Goal: Use online tool/utility

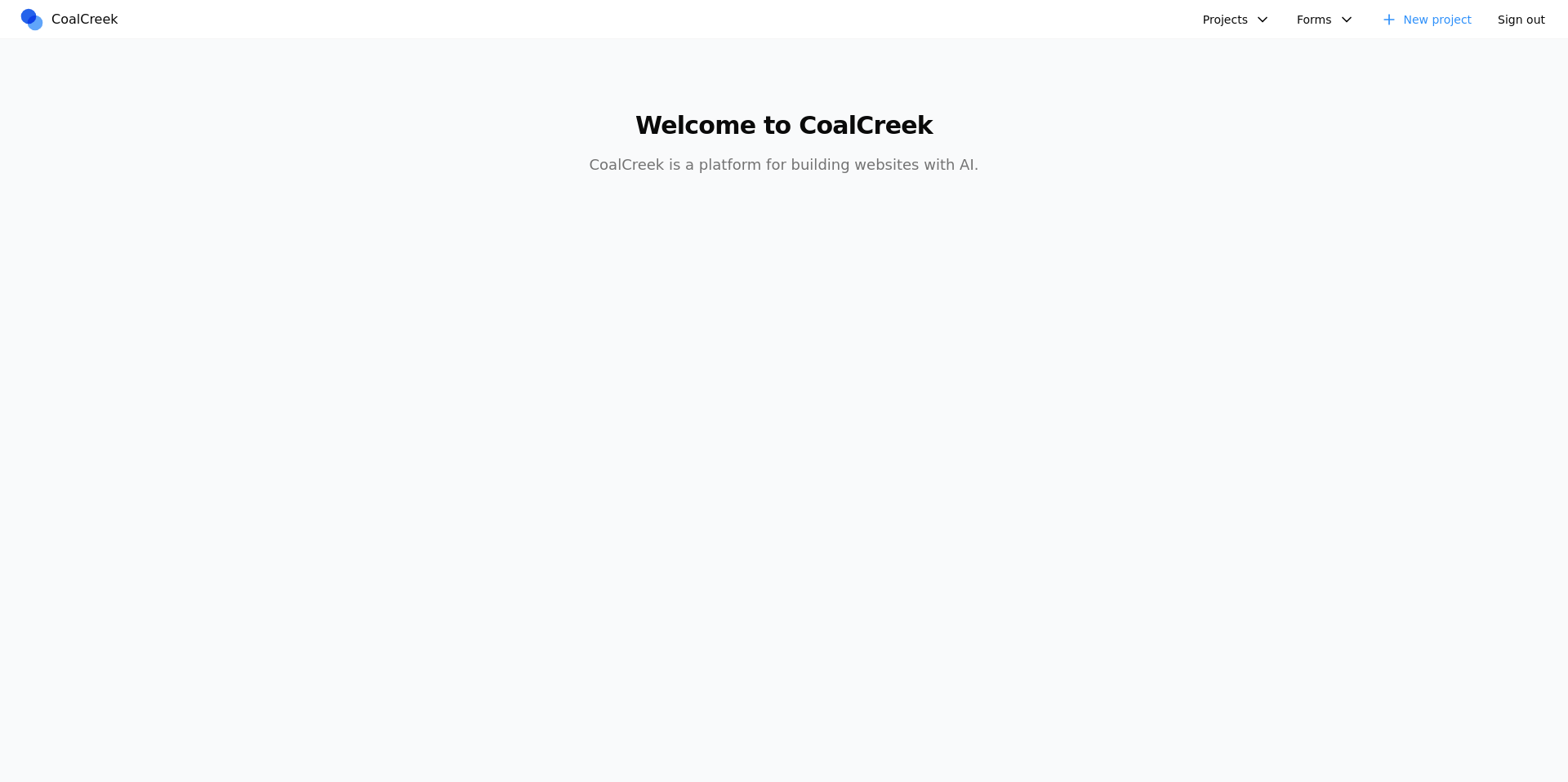
click at [1258, 16] on button "Projects" at bounding box center [1237, 19] width 87 height 24
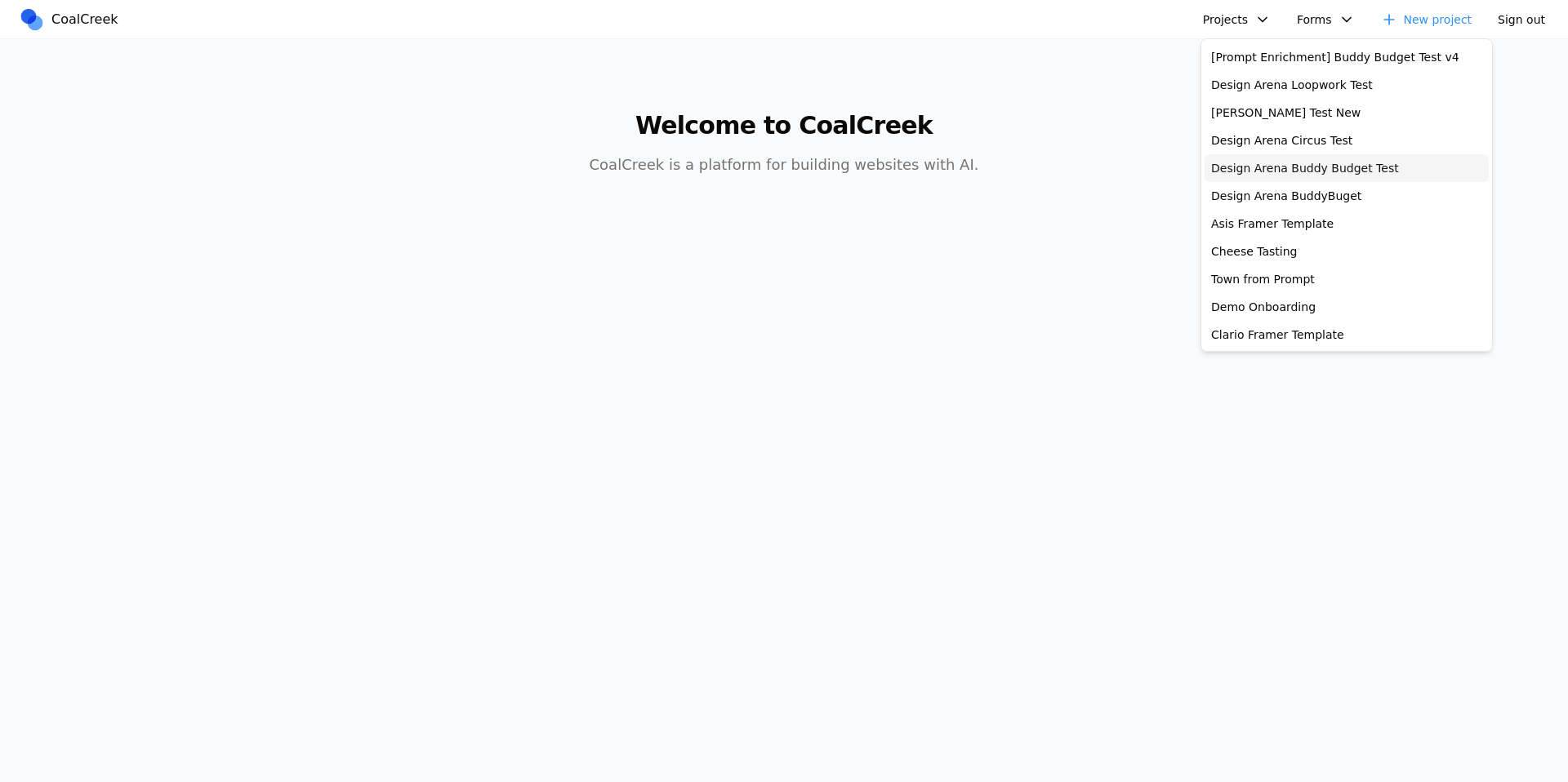
scroll to position [460, 0]
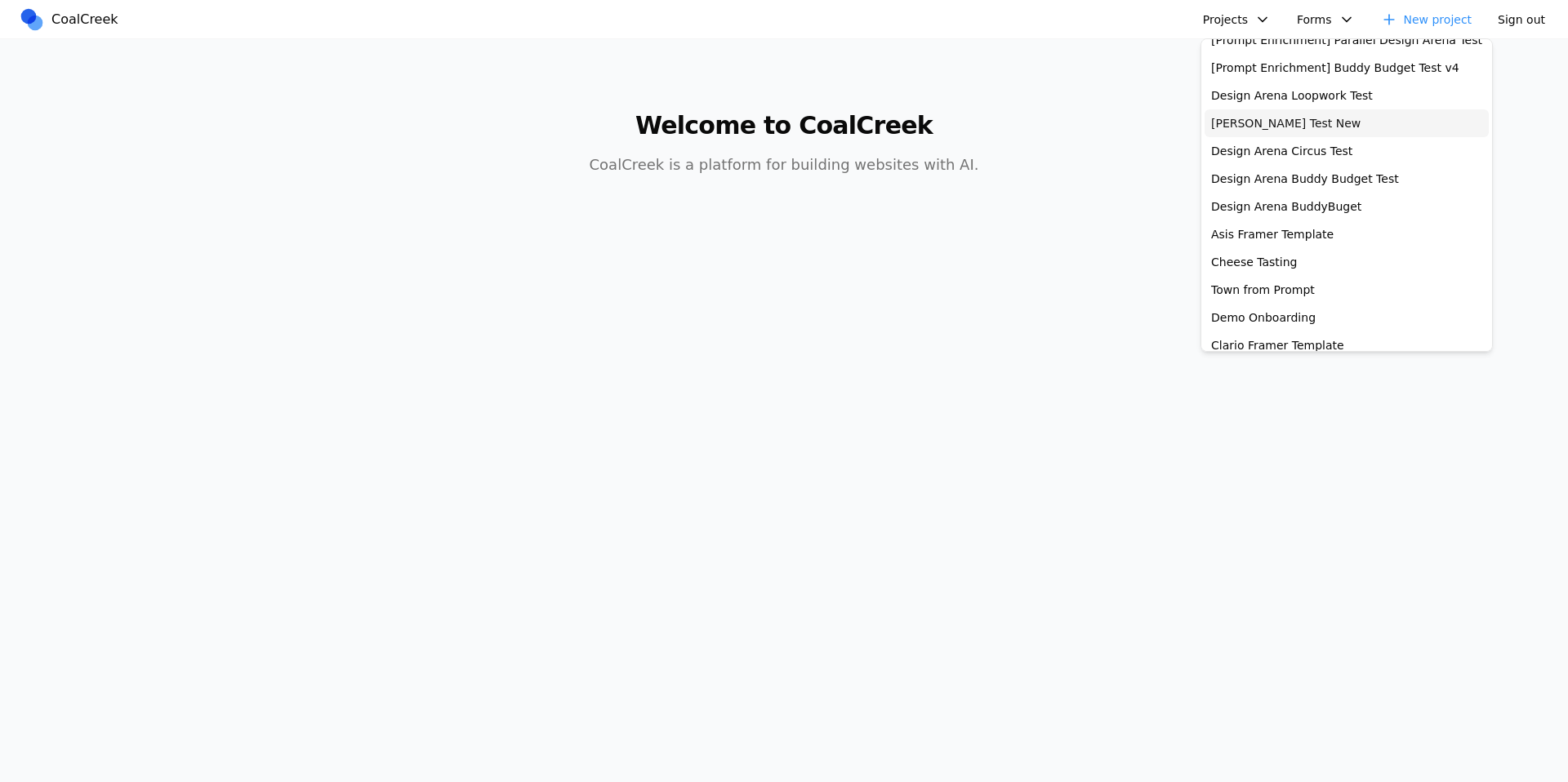
click at [1268, 127] on link "[PERSON_NAME] Test New" at bounding box center [1346, 123] width 284 height 28
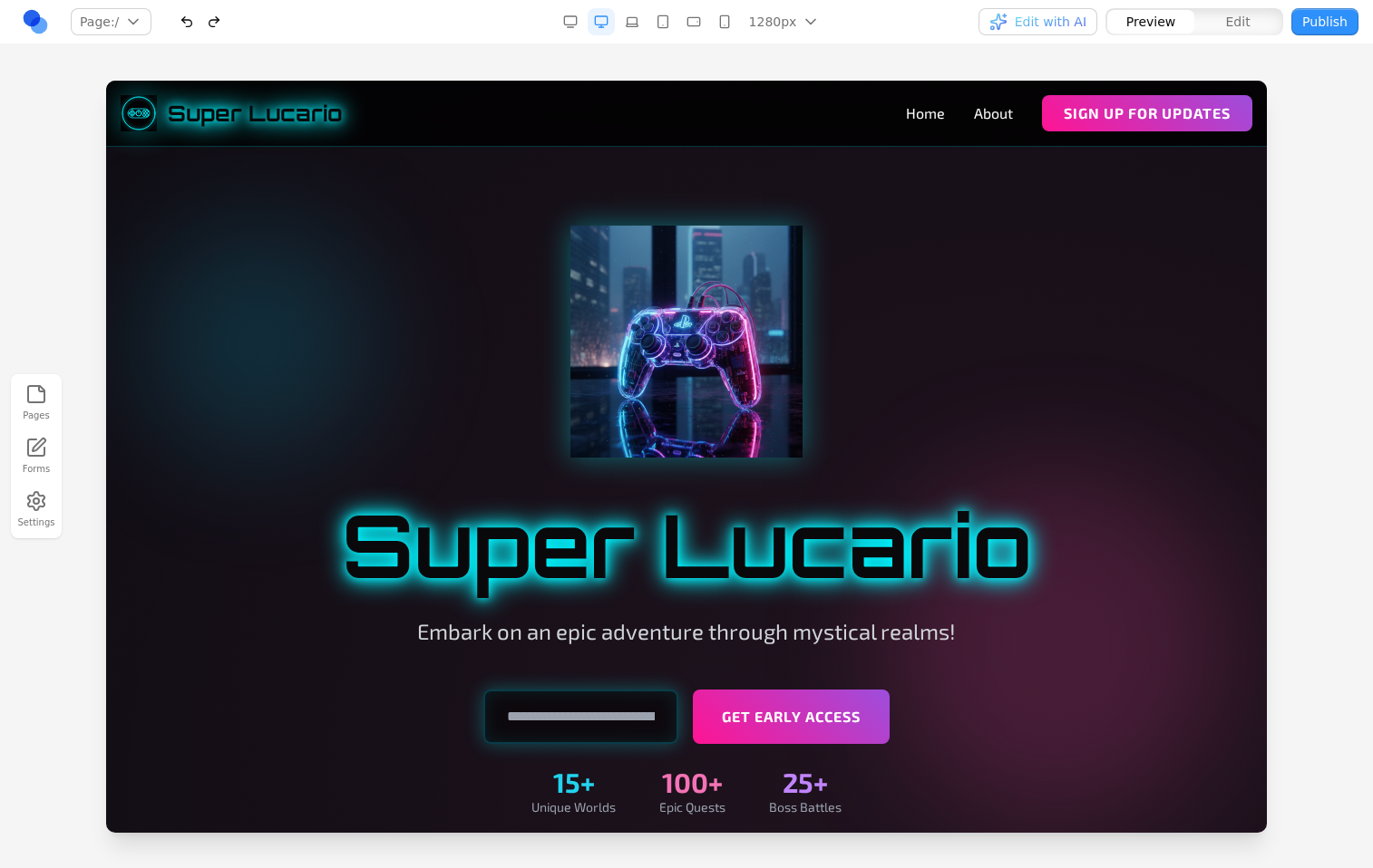
click at [1315, 116] on div at bounding box center [686, 473] width 1373 height 787
click at [971, 68] on div "Pages Forms Settings" at bounding box center [686, 456] width 1373 height 823
click at [1020, 26] on span "Edit with AI" at bounding box center [1051, 21] width 72 height 18
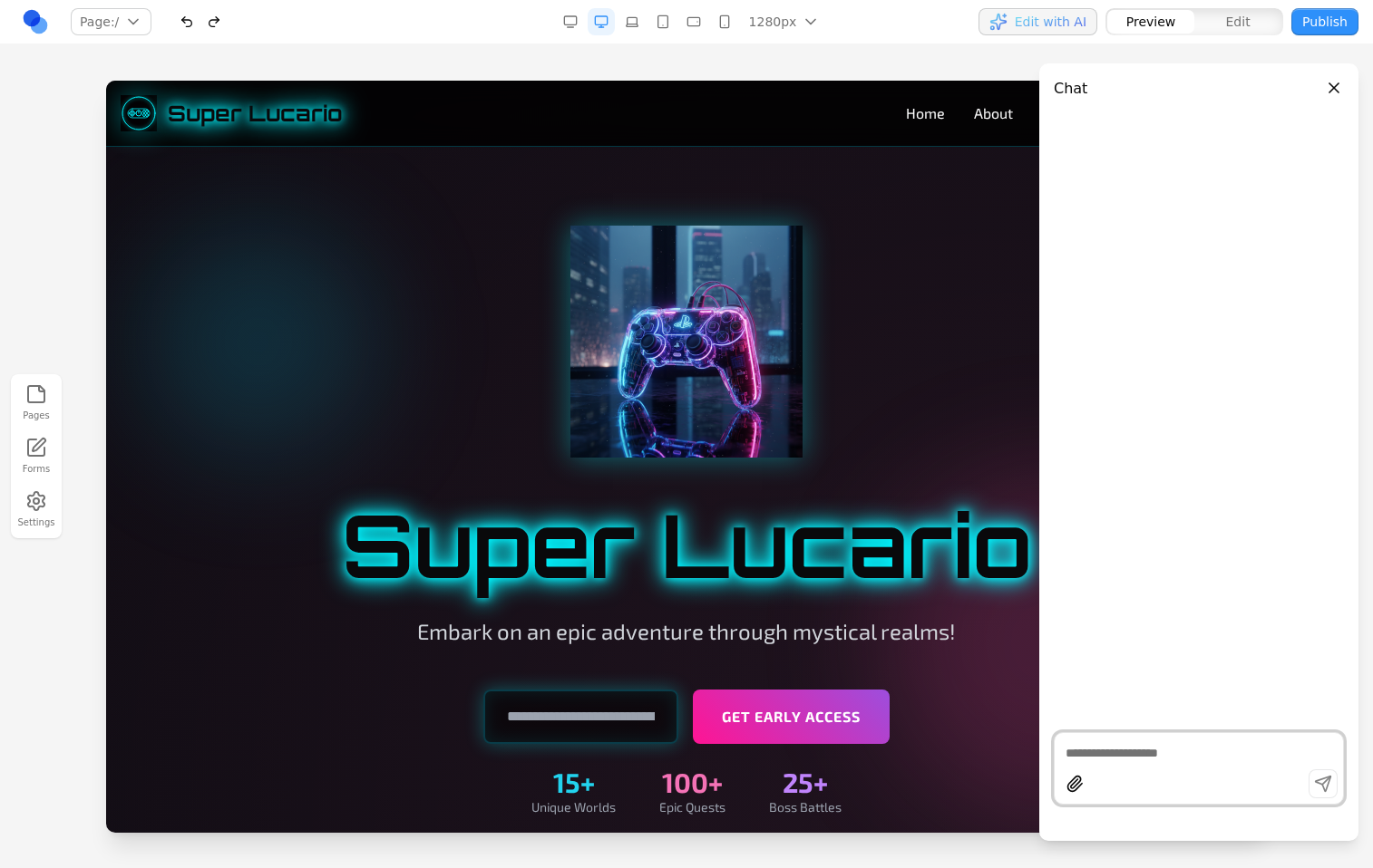
click at [1193, 753] on textarea at bounding box center [1198, 753] width 267 height 18
type textarea "**"
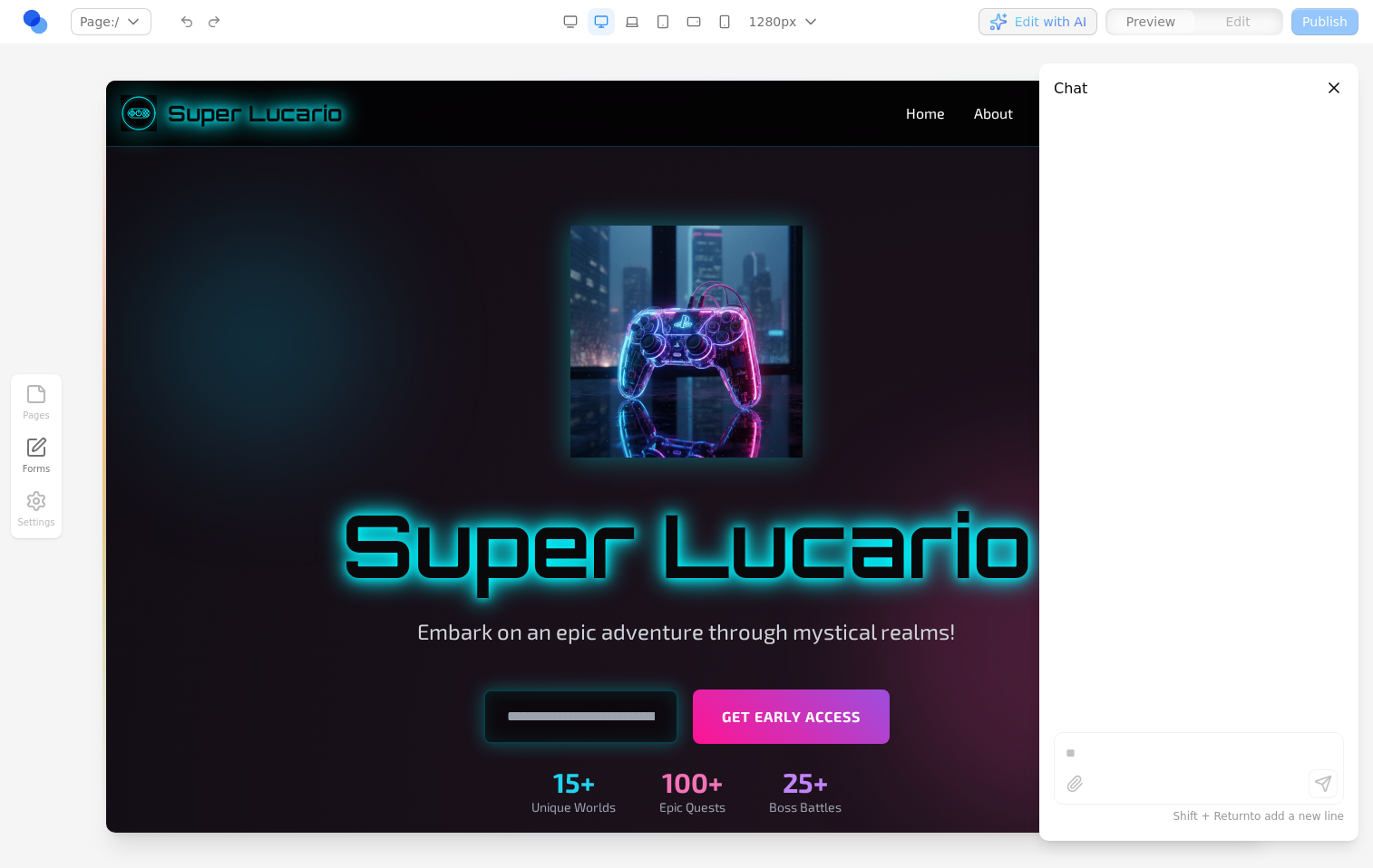
click at [1335, 90] on button "Close panel" at bounding box center [1333, 87] width 20 height 20
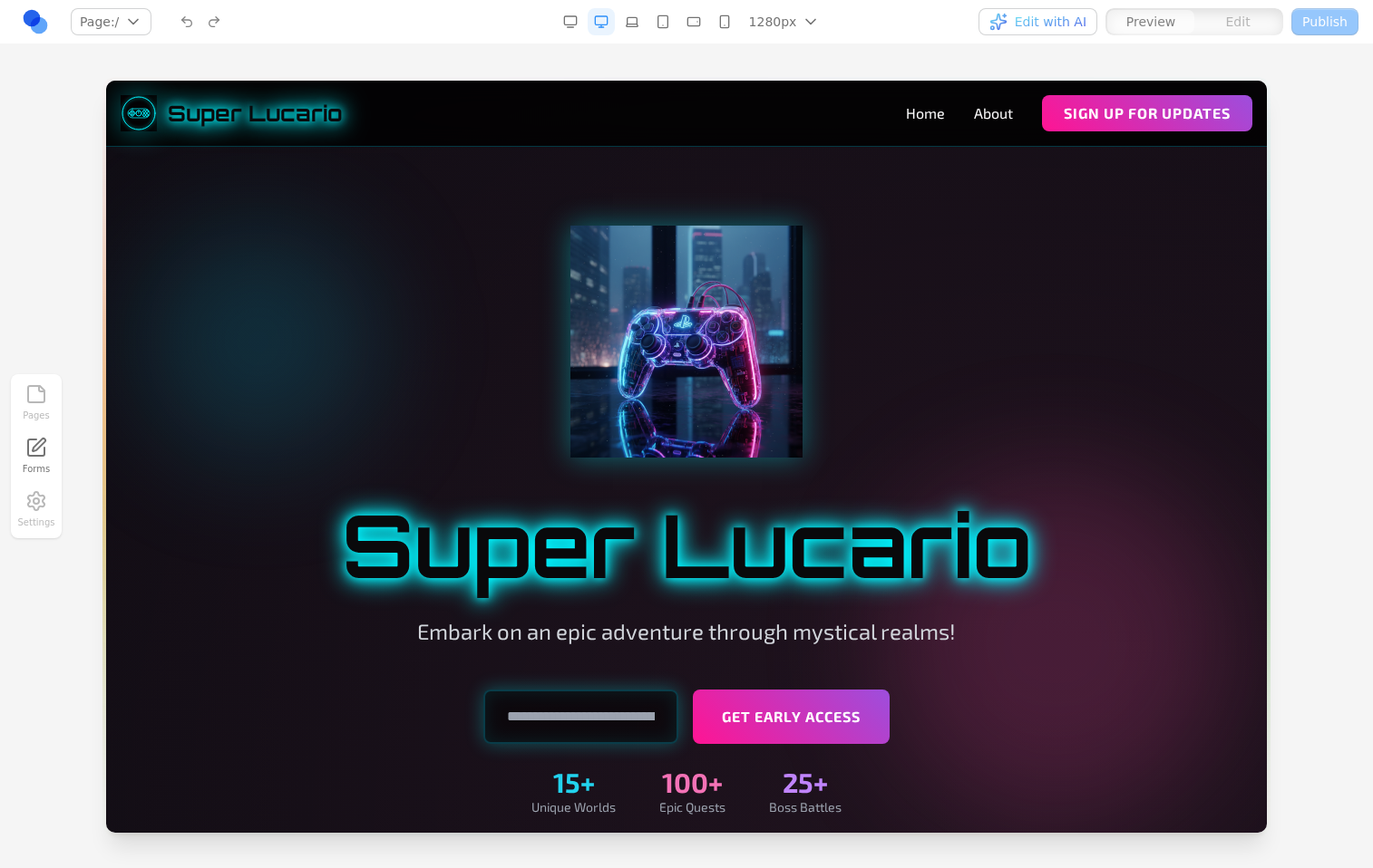
click at [1182, 23] on div "Preview" at bounding box center [1151, 21] width 87 height 23
click at [1281, 75] on div "Pages Forms Settings" at bounding box center [686, 456] width 1373 height 823
click at [1150, 61] on div "Pages Forms Settings" at bounding box center [686, 456] width 1373 height 823
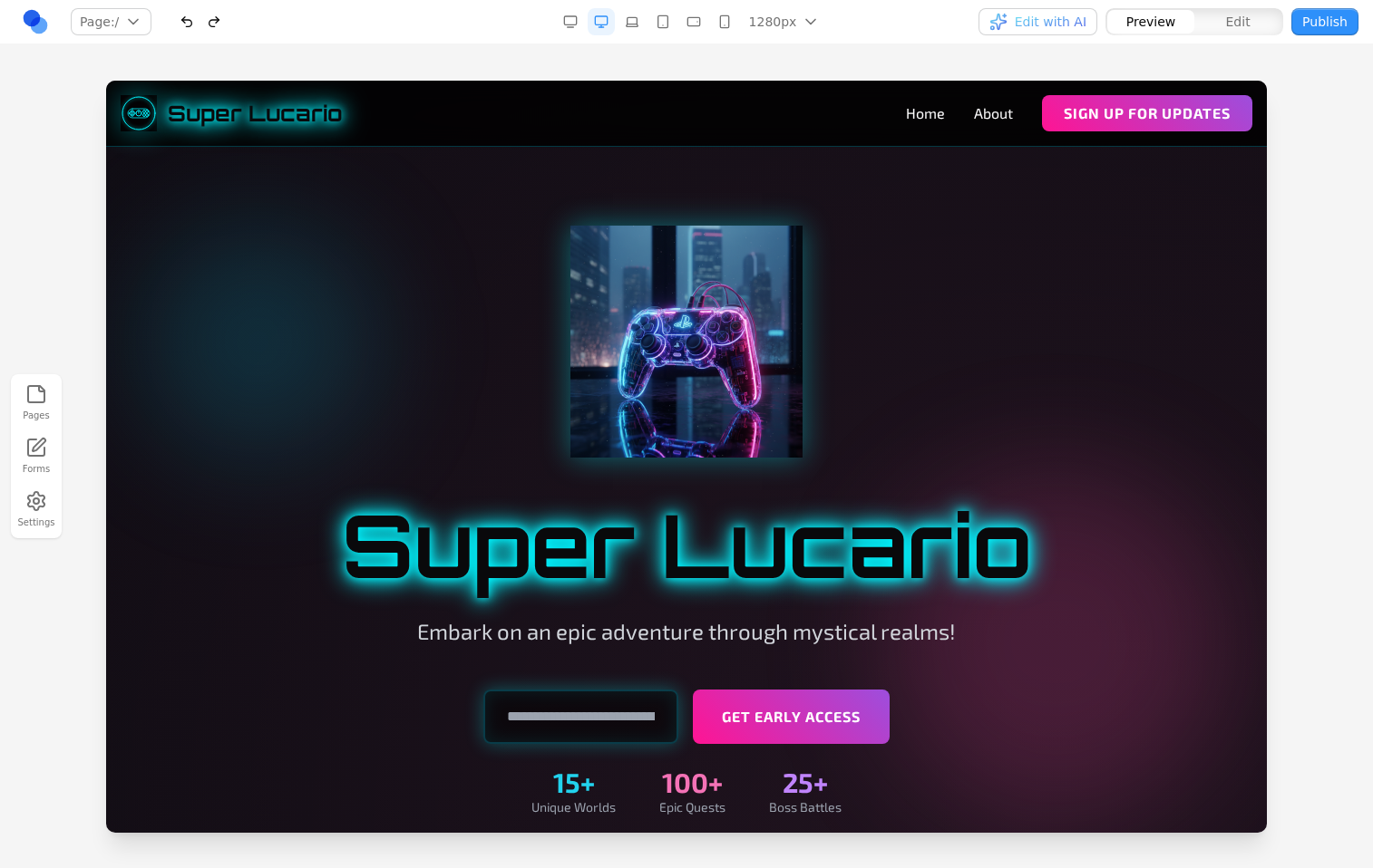
click at [1156, 52] on div "Pages Forms Settings" at bounding box center [686, 456] width 1373 height 823
click at [981, 62] on div "Pages Forms Settings" at bounding box center [686, 456] width 1373 height 823
click at [1206, 51] on div "Pages Forms Settings" at bounding box center [686, 456] width 1373 height 823
click at [1241, 20] on span "Edit" at bounding box center [1237, 21] width 24 height 18
click at [1167, 20] on span "Preview" at bounding box center [1151, 21] width 49 height 18
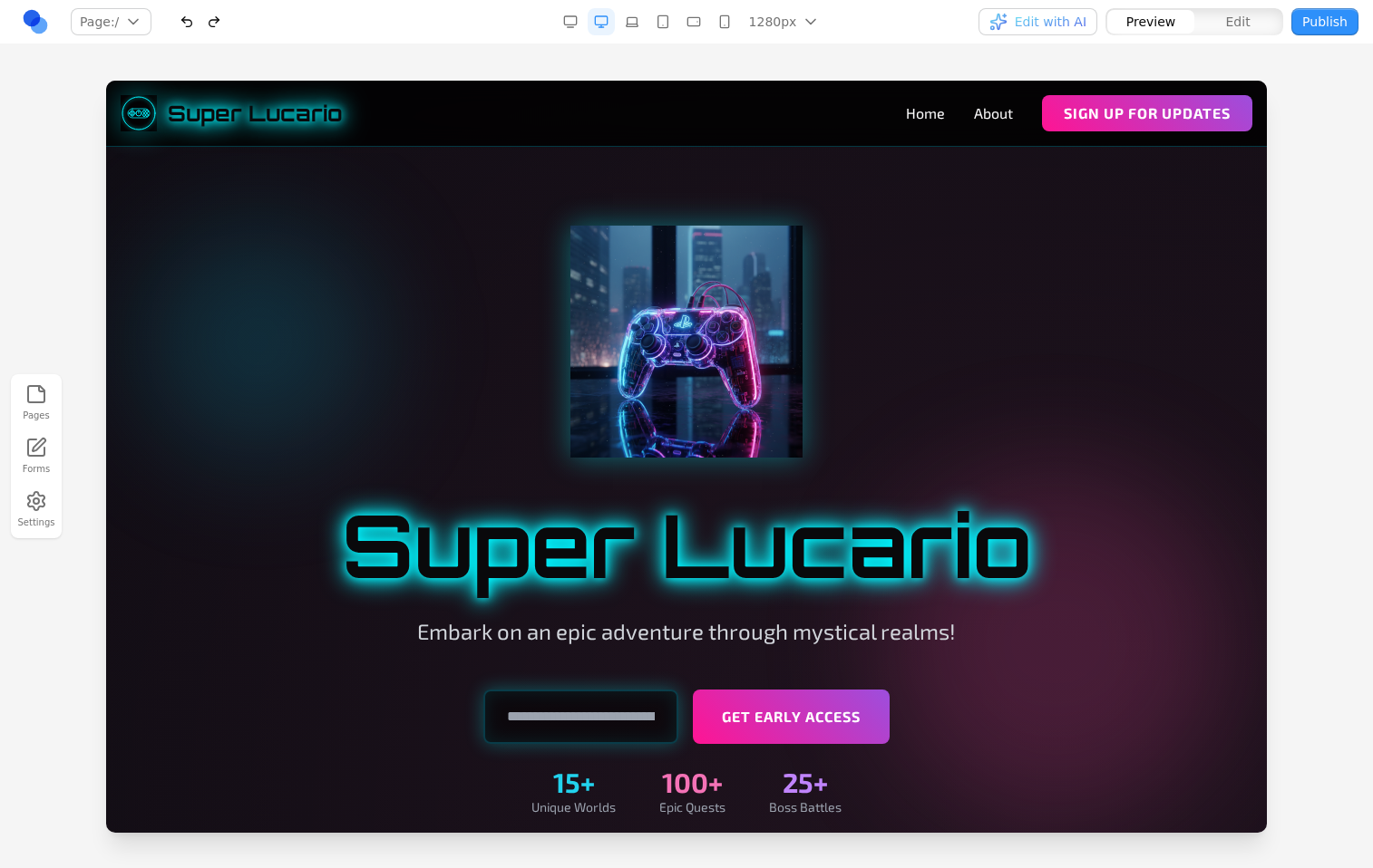
click at [1305, 72] on div "Pages Forms Settings" at bounding box center [686, 456] width 1373 height 823
click at [1298, 99] on div at bounding box center [686, 473] width 1373 height 787
